Goal: Information Seeking & Learning: Learn about a topic

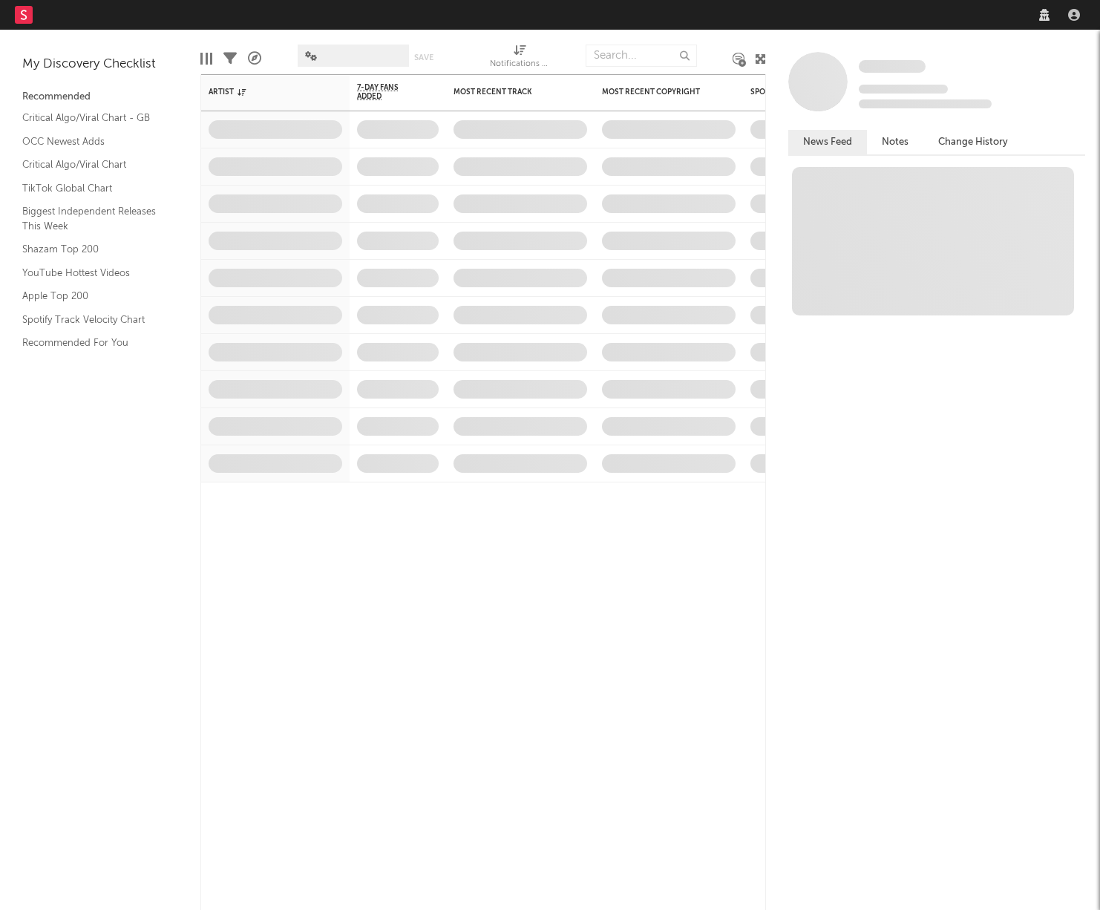
select select "warner_chappell"
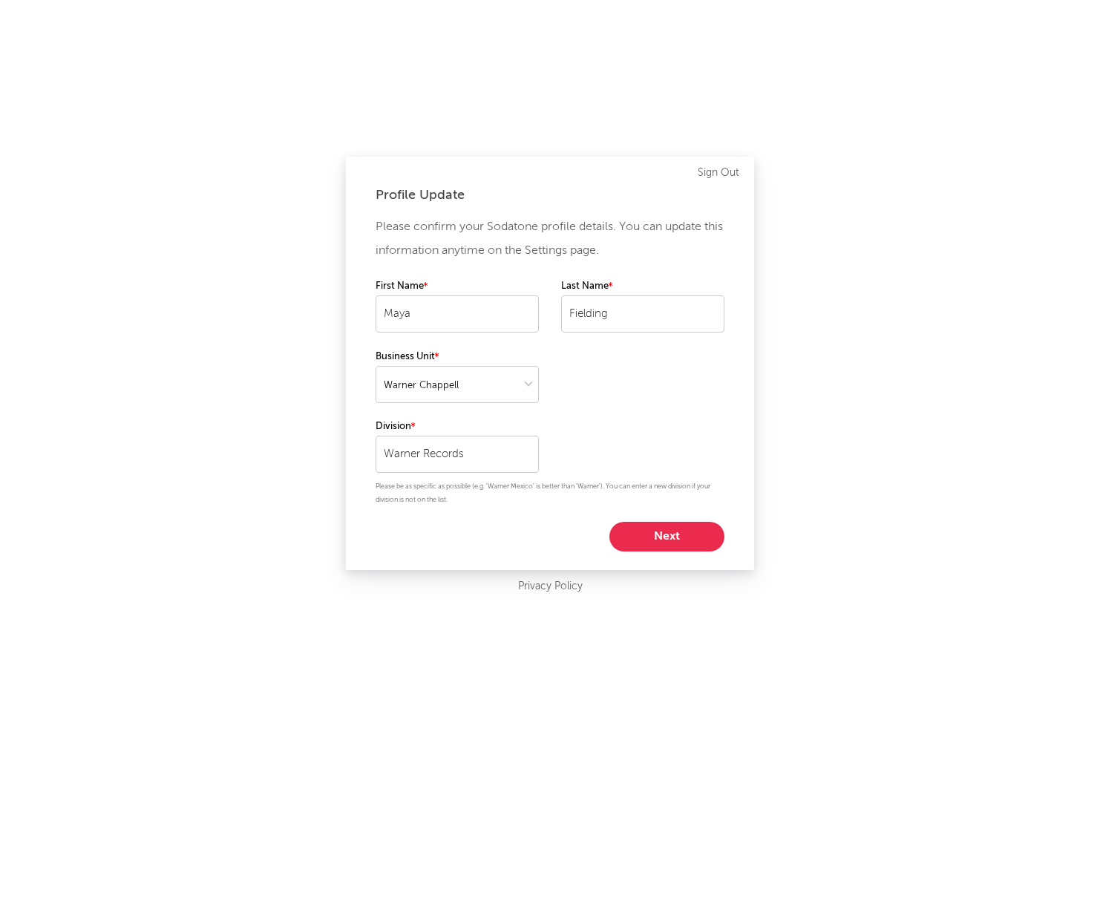
click at [630, 539] on button "Next" at bounding box center [666, 537] width 115 height 30
select select "marketing"
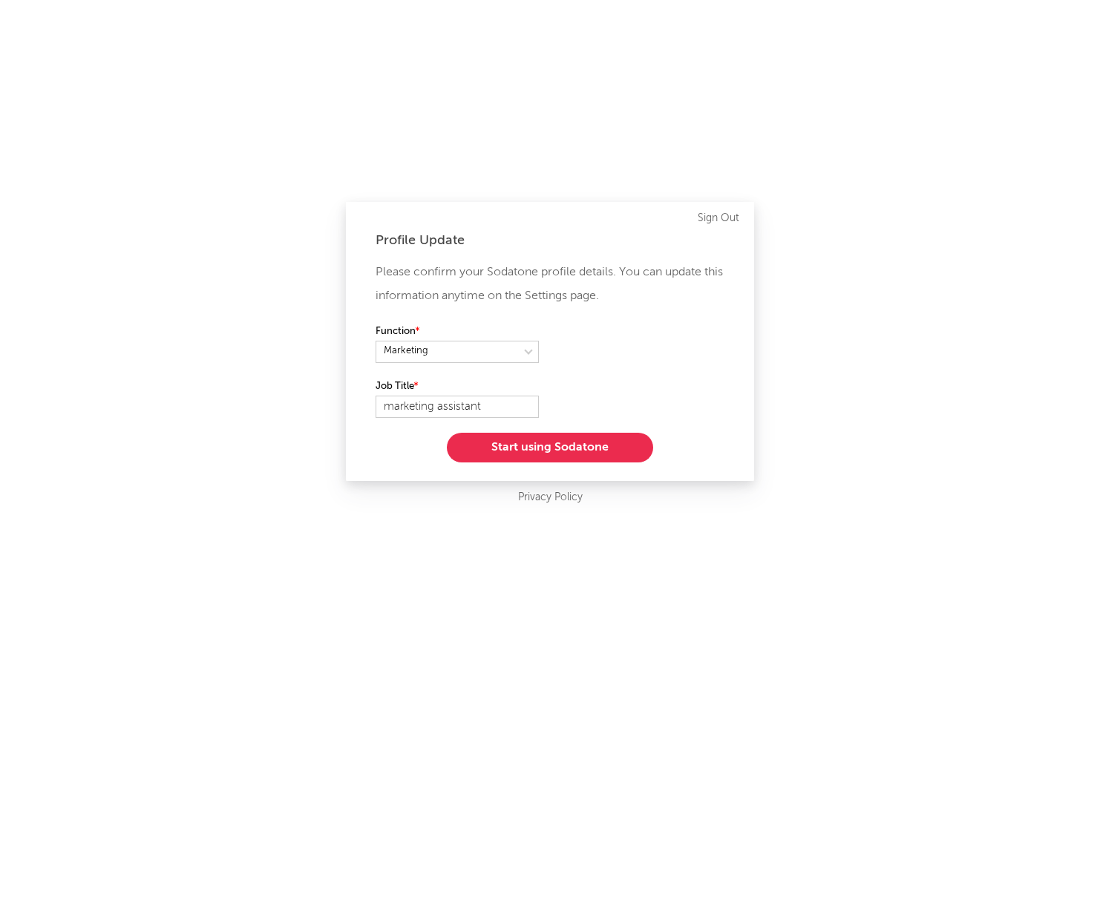
click at [522, 445] on button "Start using Sodatone" at bounding box center [550, 448] width 206 height 30
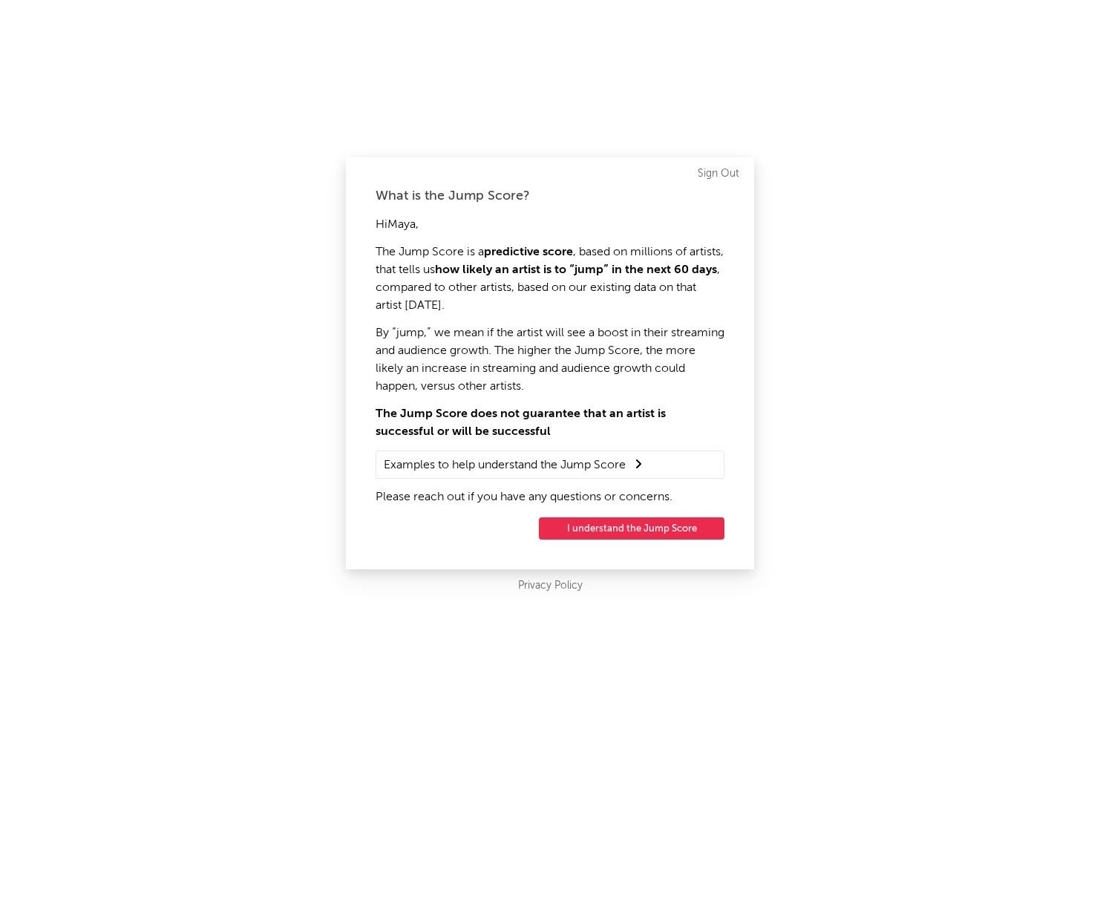
click at [630, 531] on button "I understand the Jump Score" at bounding box center [632, 528] width 186 height 22
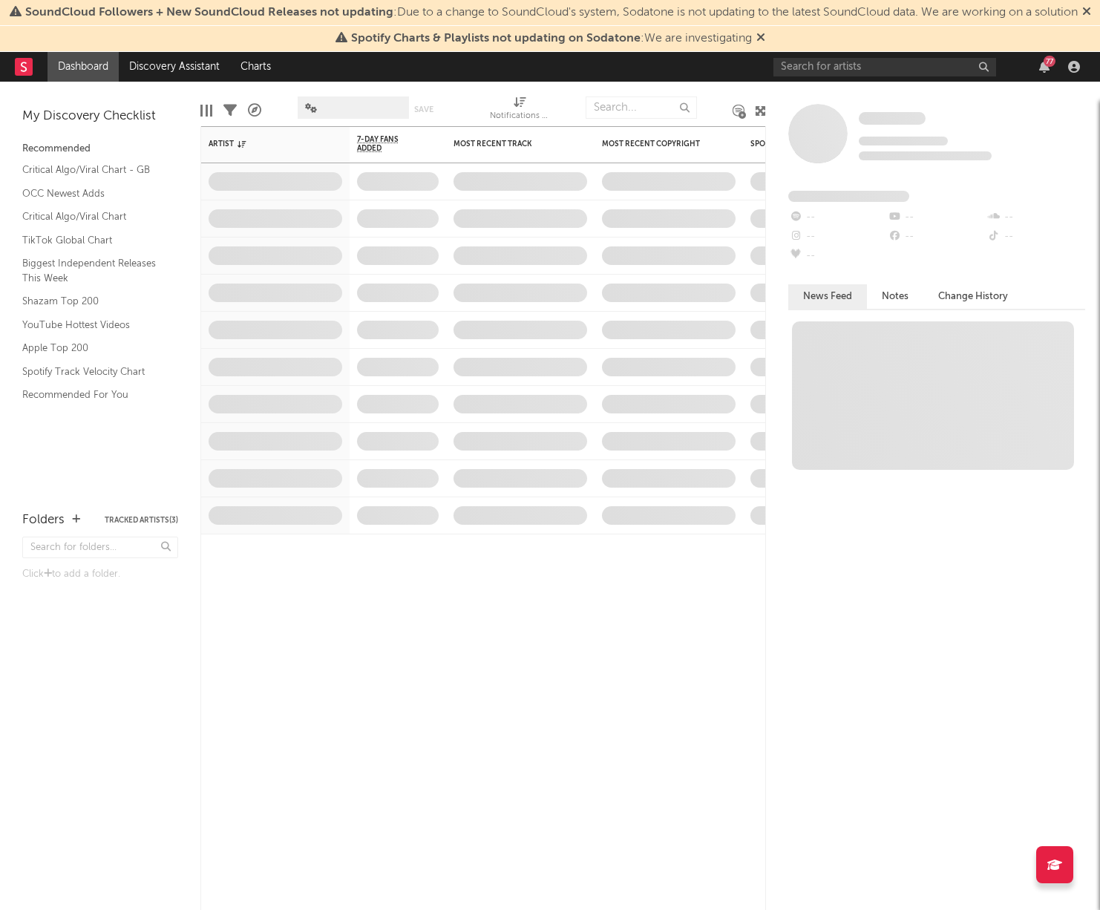
click at [862, 14] on span "SoundCloud Followers + New SoundCloud Releases not updating : Due to a change t…" at bounding box center [551, 13] width 1052 height 12
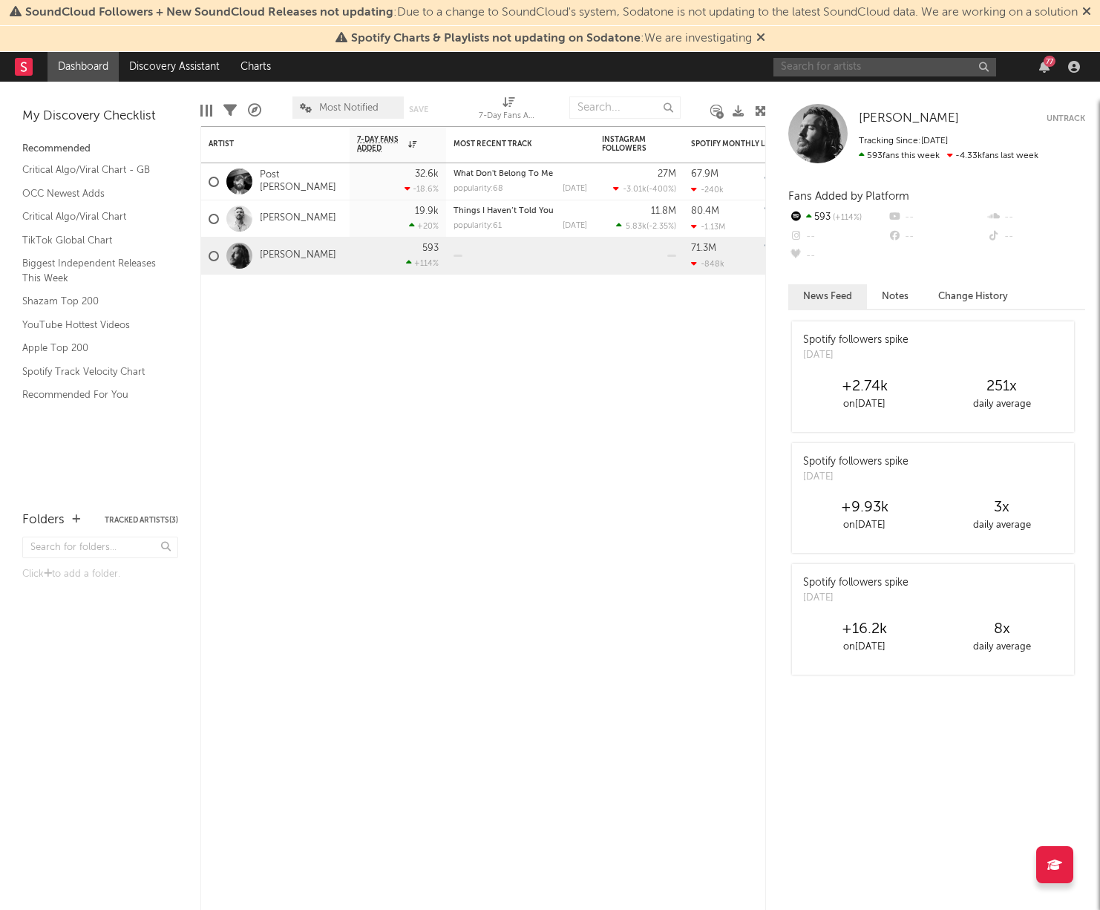
click at [834, 76] on input "text" at bounding box center [884, 67] width 223 height 19
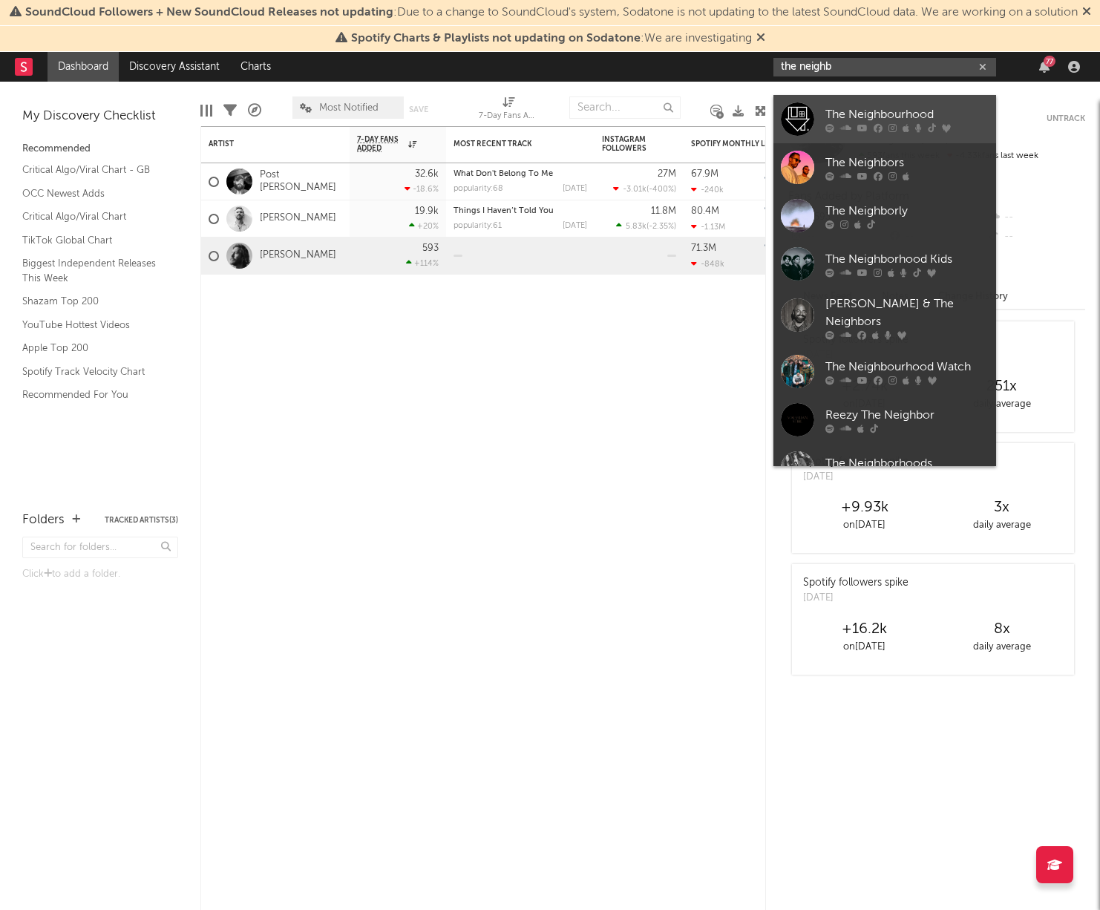
type input "the neighb"
click at [827, 109] on div "The Neighbourhood" at bounding box center [906, 114] width 163 height 18
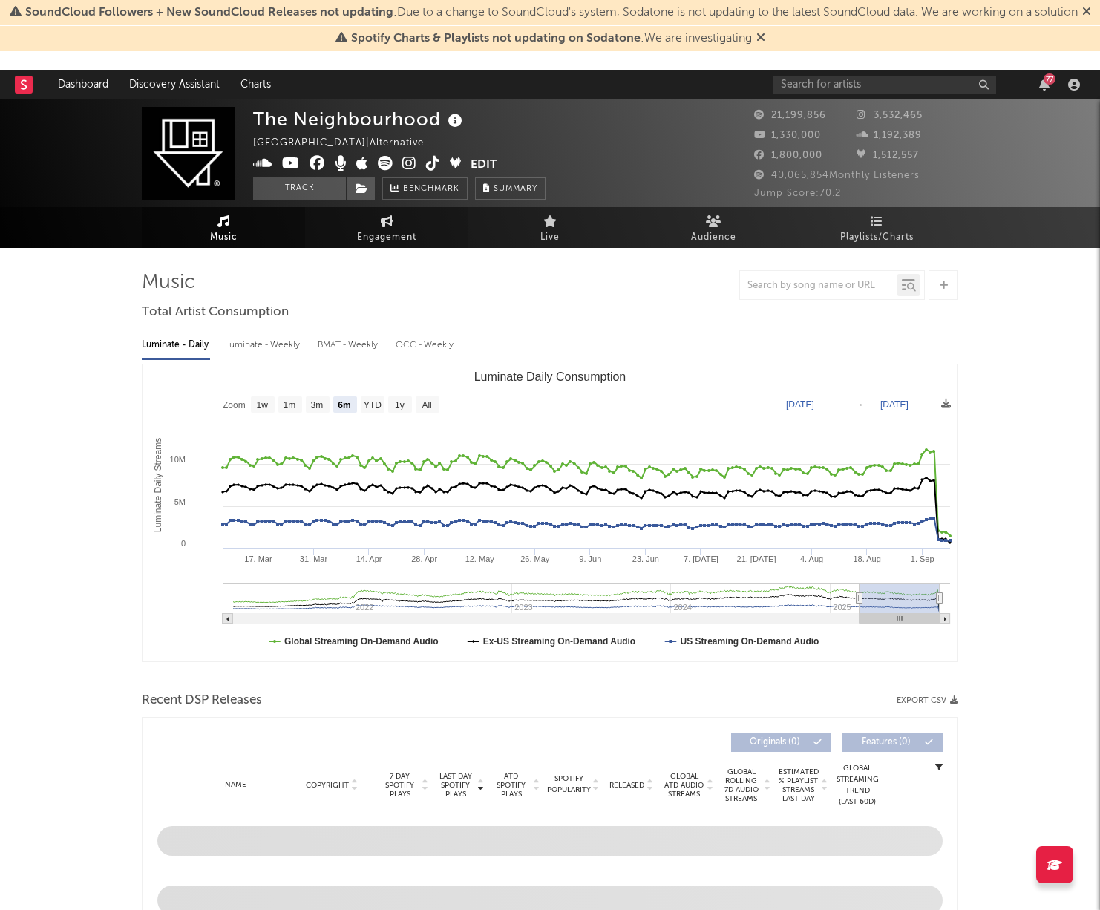
click at [407, 236] on span "Engagement" at bounding box center [386, 238] width 59 height 18
select select "1w"
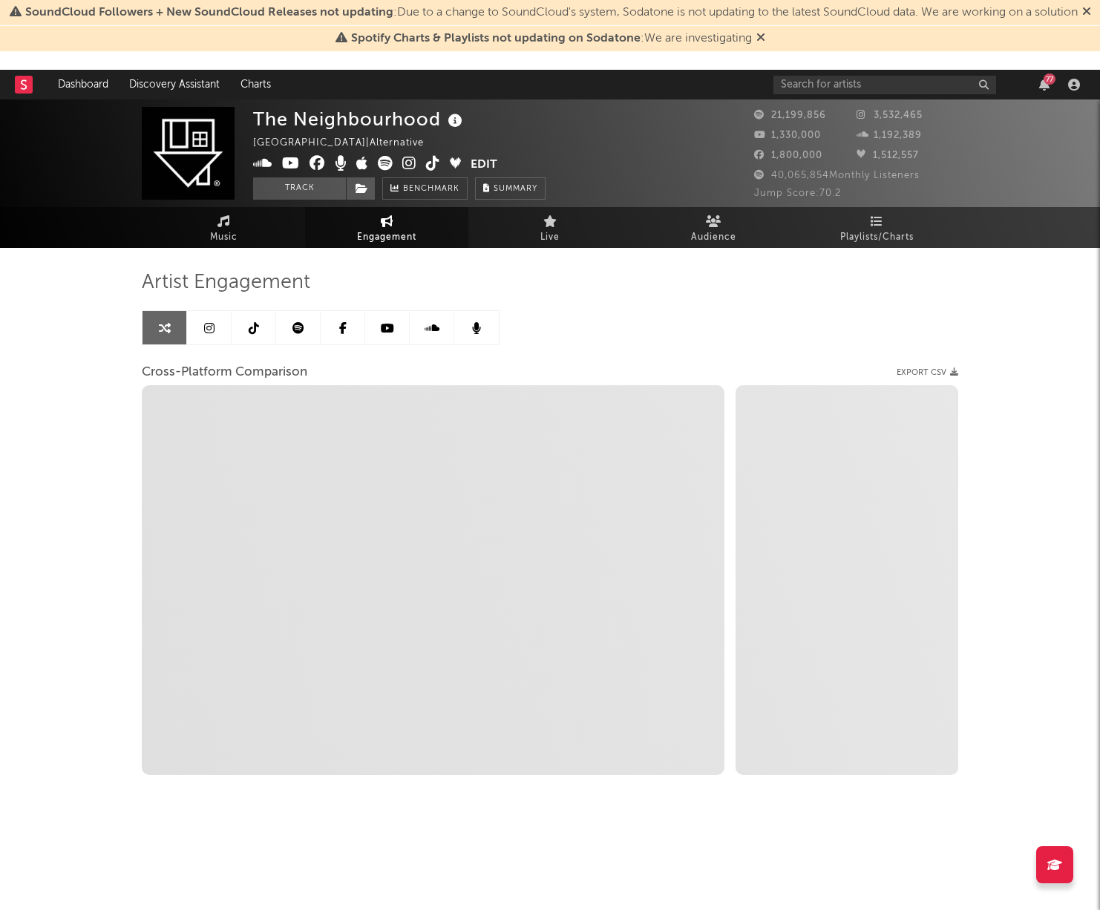
select select "1m"
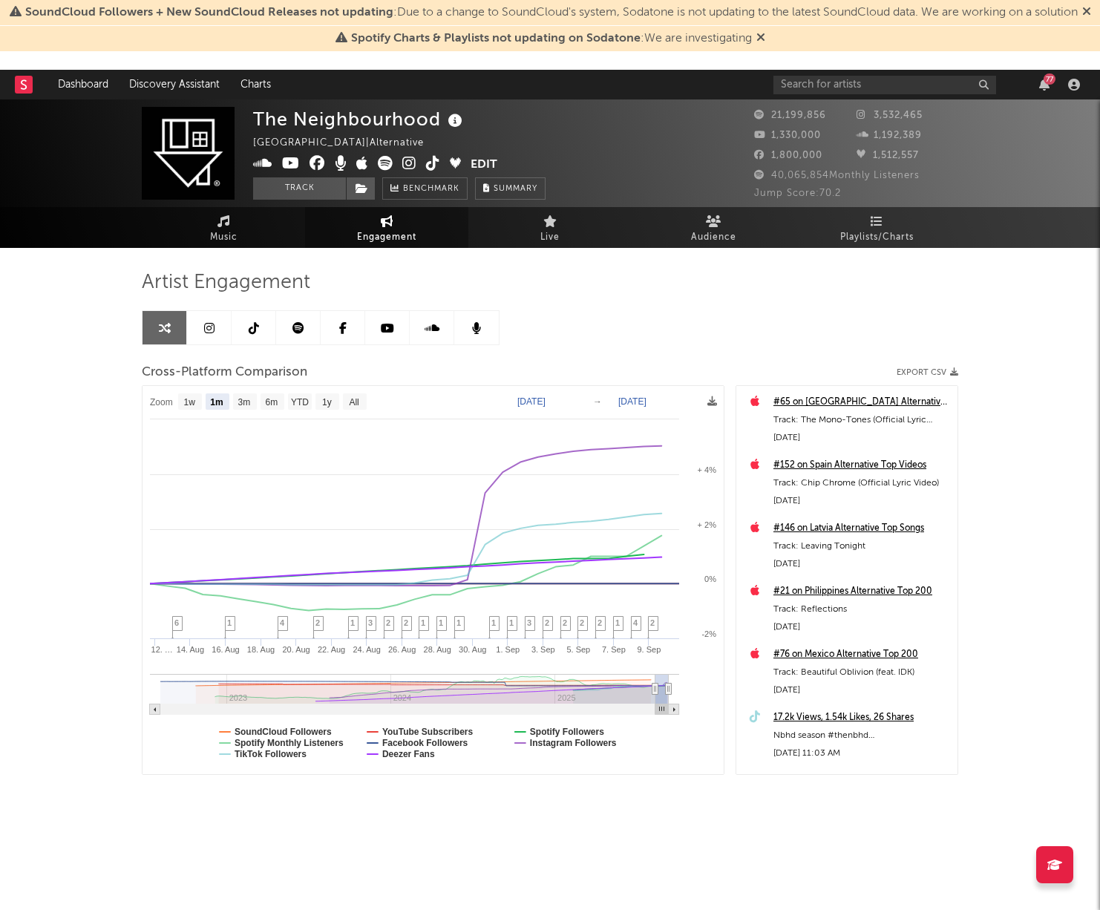
click at [1082, 17] on icon at bounding box center [1086, 11] width 9 height 12
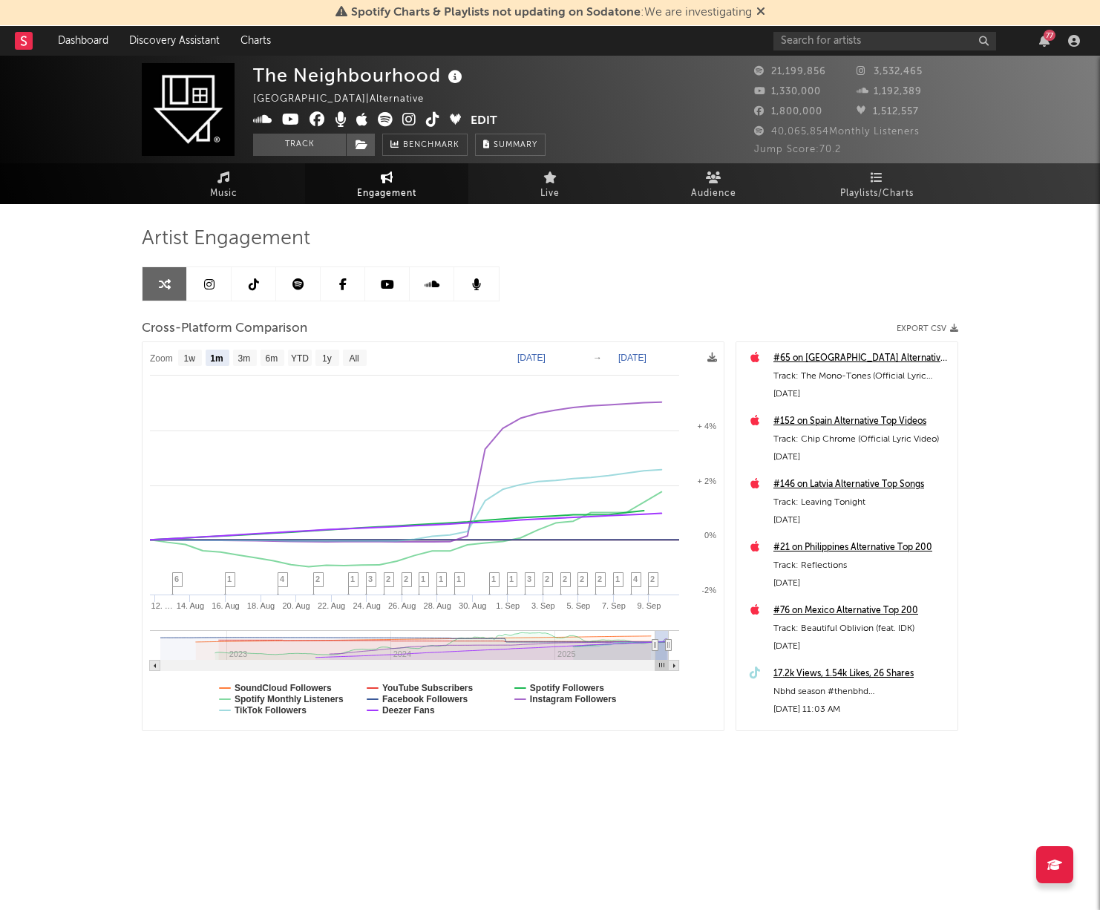
click at [761, 8] on icon at bounding box center [760, 11] width 9 height 12
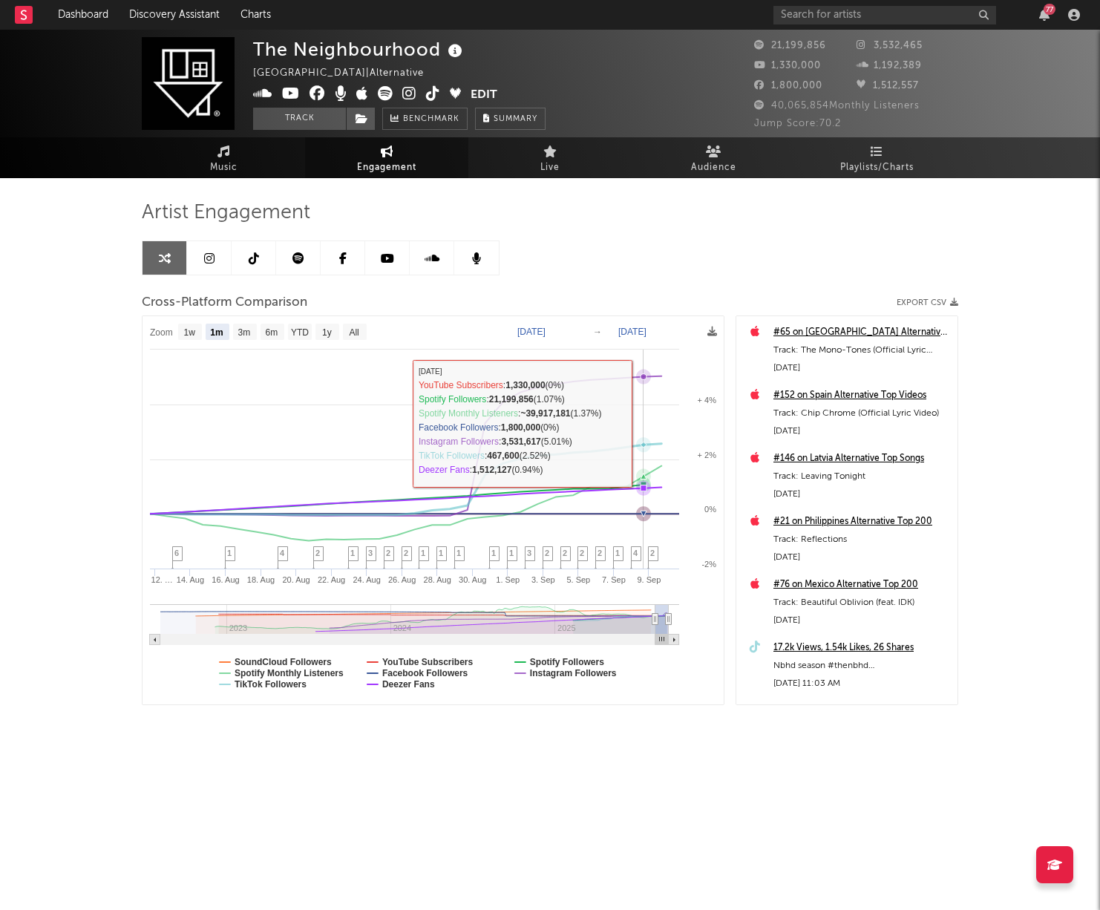
click at [649, 424] on rect at bounding box center [432, 510] width 581 height 388
